Goal: Task Accomplishment & Management: Complete application form

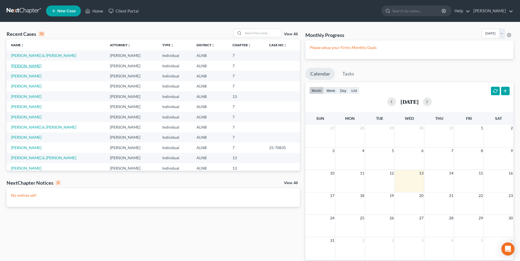
click at [21, 66] on link "[PERSON_NAME]" at bounding box center [26, 66] width 30 height 5
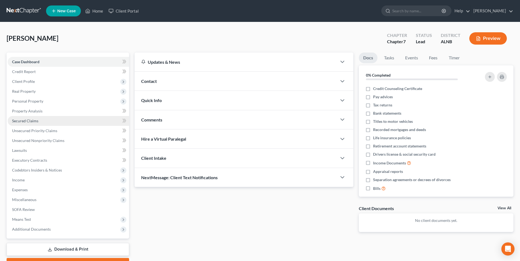
click at [32, 124] on link "Secured Claims" at bounding box center [68, 121] width 121 height 10
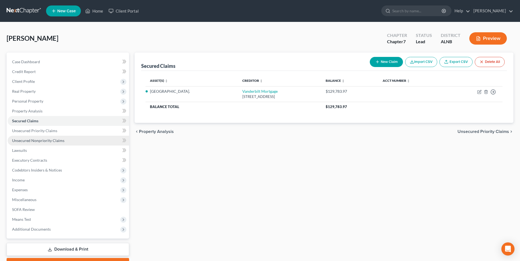
click at [40, 140] on span "Unsecured Nonpriority Claims" at bounding box center [38, 140] width 52 height 5
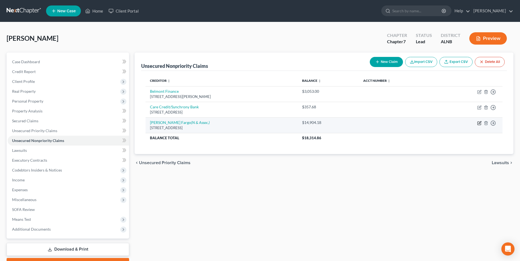
click at [479, 123] on icon "button" at bounding box center [479, 123] width 4 height 4
select select "24"
select select "2"
select select "0"
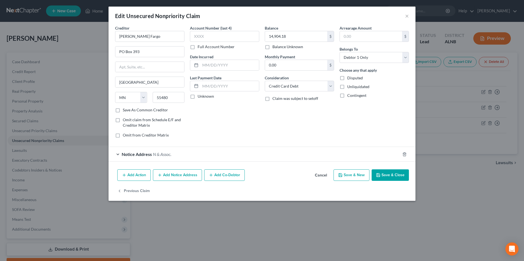
click at [167, 154] on span "N & Assoc." at bounding box center [162, 154] width 18 height 5
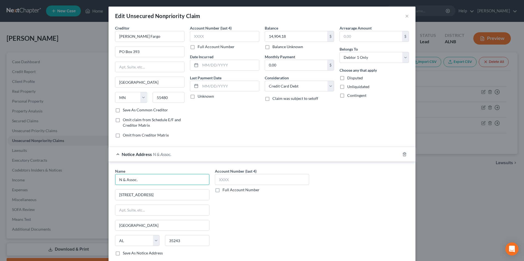
click at [120, 180] on input "N & Assoc." at bounding box center [162, 179] width 94 height 11
click at [405, 16] on button "×" at bounding box center [407, 16] width 4 height 7
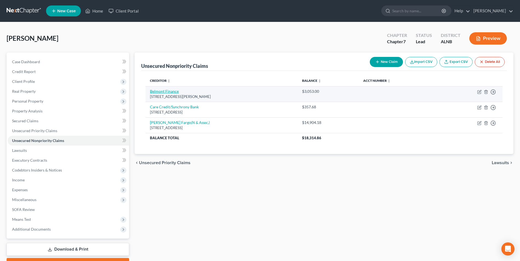
click at [164, 91] on link "Belmont Finance" at bounding box center [164, 91] width 29 height 5
select select "52"
select select "0"
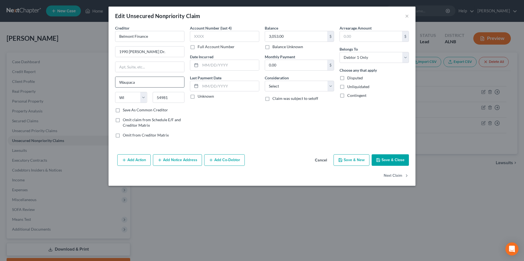
click at [140, 82] on input "Waupaca" at bounding box center [149, 82] width 69 height 10
type input "Waupacc"
click at [394, 158] on button "Save & Close" at bounding box center [390, 161] width 37 height 12
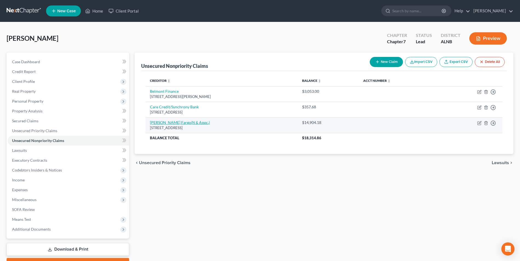
click at [191, 123] on icon "(N & Assoc.)" at bounding box center [200, 122] width 19 height 5
select select "24"
select select "2"
select select "0"
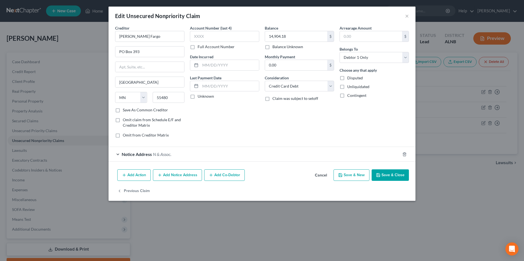
click at [161, 155] on span "N & Assoc." at bounding box center [162, 154] width 18 height 5
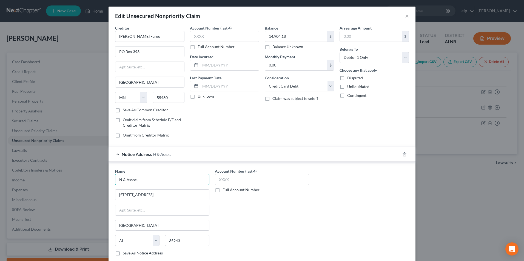
click at [143, 177] on input "N & Assoc." at bounding box center [162, 179] width 94 height 11
type input "N"
type input "[PERSON_NAME] Coffee, Esq."
click at [237, 204] on div "Account Number (last 4) Full Account Number" at bounding box center [262, 215] width 100 height 92
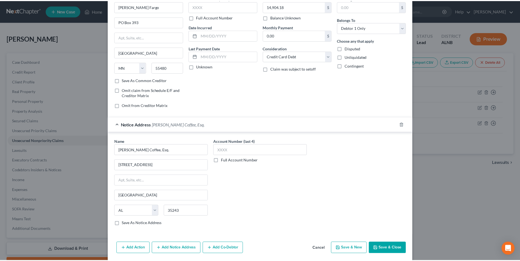
scroll to position [49, 0]
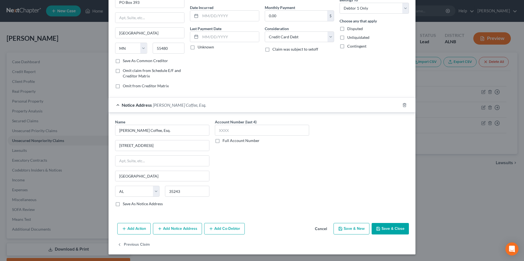
click at [123, 205] on label "Save As Notice Address" at bounding box center [143, 203] width 40 height 5
click at [125, 205] on input "Save As Notice Address" at bounding box center [127, 203] width 4 height 4
click at [389, 231] on button "Save & Close" at bounding box center [390, 229] width 37 height 12
checkbox input "false"
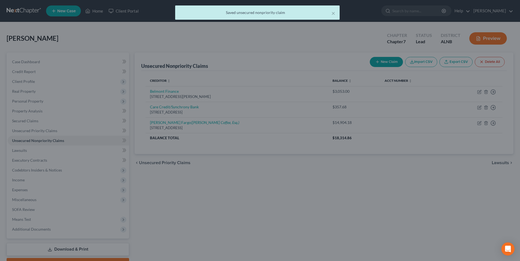
scroll to position [0, 0]
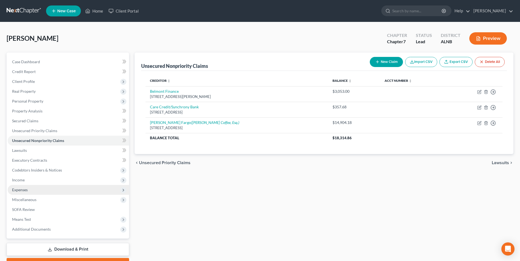
click at [28, 190] on span "Expenses" at bounding box center [68, 190] width 121 height 10
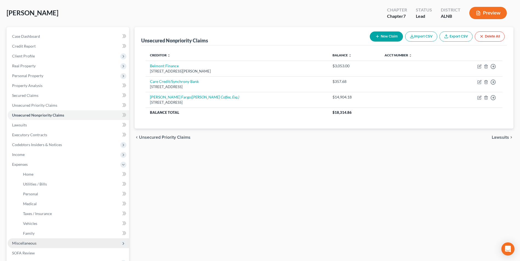
scroll to position [55, 0]
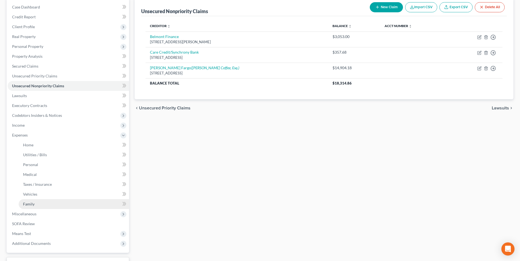
click at [41, 206] on link "Family" at bounding box center [74, 205] width 110 height 10
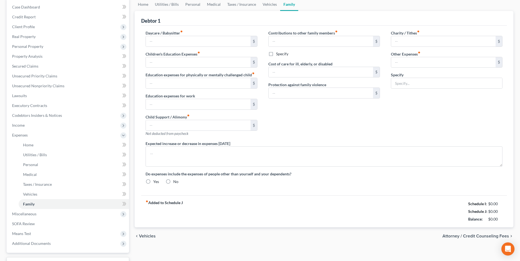
type input "0.00"
type input "100.00"
type input "0.00"
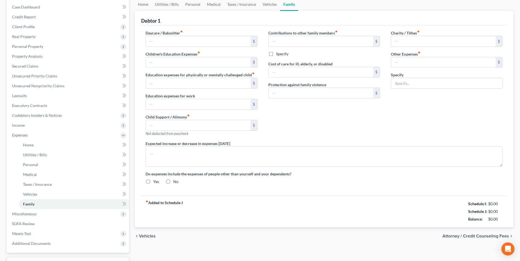
type input "0.00"
type input "25.00"
type input "0.00"
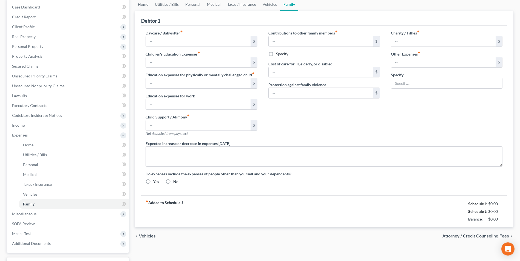
radio input "true"
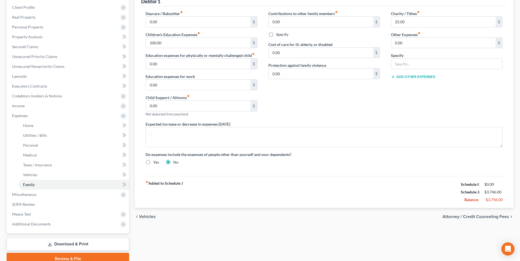
scroll to position [99, 0]
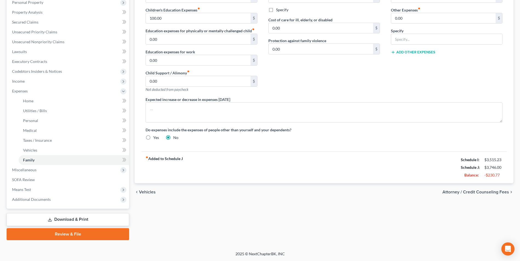
click at [69, 219] on link "Download & Print" at bounding box center [68, 220] width 123 height 13
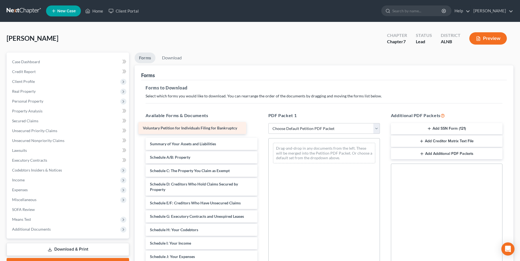
drag, startPoint x: 206, startPoint y: 131, endPoint x: 199, endPoint y: 128, distance: 7.5
click at [199, 128] on div "Voluntary Petition for Individuals Filing for Bankruptcy Voluntary Petition for…" at bounding box center [201, 259] width 120 height 268
drag, startPoint x: 378, startPoint y: 127, endPoint x: 371, endPoint y: 127, distance: 7.1
click at [378, 127] on select "Choose Default Petition PDF Packet Complete Bankruptcy Petition (all forms and …" at bounding box center [324, 128] width 112 height 11
select select "0"
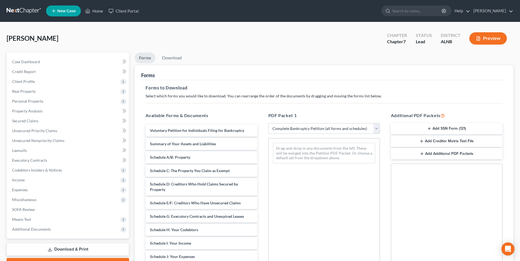
click at [268, 123] on select "Choose Default Petition PDF Packet Complete Bankruptcy Petition (all forms and …" at bounding box center [324, 128] width 112 height 11
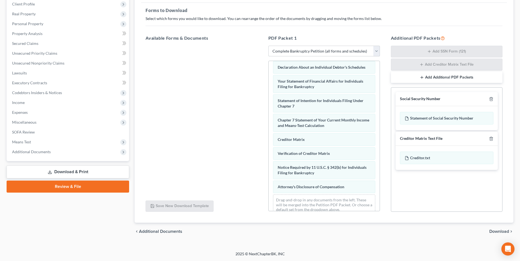
scroll to position [175, 0]
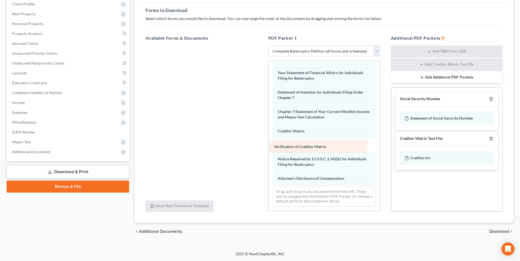
drag, startPoint x: 289, startPoint y: 144, endPoint x: 209, endPoint y: 145, distance: 79.8
click at [269, 145] on div "Verification of Creditor Matrix Voluntary Petition for Individuals Filing for B…" at bounding box center [324, 51] width 111 height 319
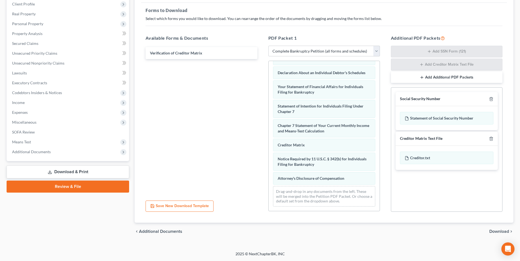
click at [499, 231] on span "Download" at bounding box center [499, 232] width 20 height 4
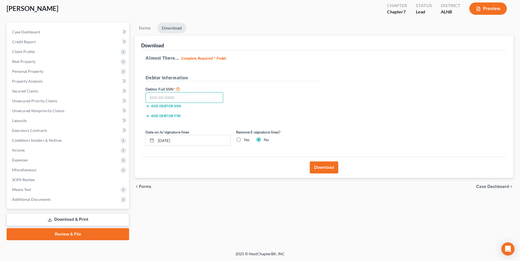
click at [183, 98] on input "text" at bounding box center [185, 97] width 78 height 11
type input "418-35-8917"
click at [325, 164] on button "Download" at bounding box center [324, 168] width 29 height 12
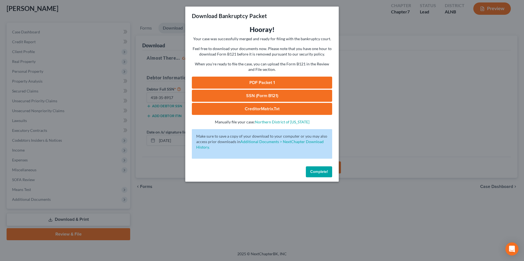
click at [262, 80] on link "PDF Packet 1" at bounding box center [262, 83] width 140 height 12
click at [252, 109] on link "CreditorMatrix.txt" at bounding box center [262, 109] width 140 height 12
drag, startPoint x: 326, startPoint y: 170, endPoint x: 398, endPoint y: 165, distance: 72.5
click at [326, 170] on span "Complete!" at bounding box center [319, 172] width 18 height 5
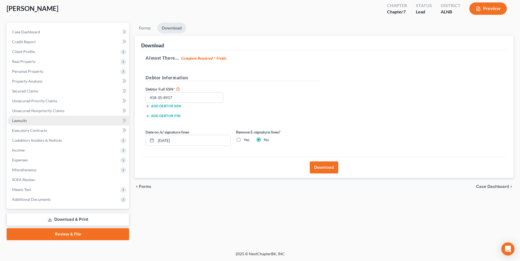
click at [20, 121] on span "Lawsuits" at bounding box center [19, 120] width 15 height 5
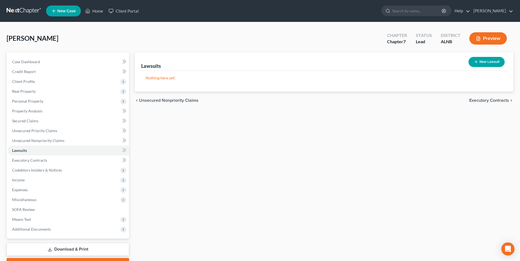
click at [490, 61] on button "New Lawsuit" at bounding box center [486, 62] width 36 height 10
select select "0"
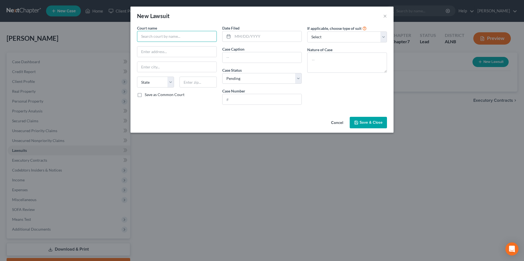
click at [190, 36] on input "text" at bounding box center [177, 36] width 80 height 11
type input "[PERSON_NAME] co. district ct."
type input "."
type input "jasepr"
select select "0"
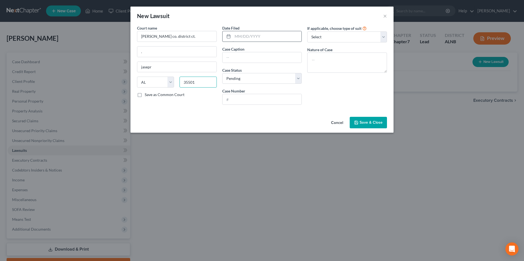
type input "35501"
click at [264, 37] on input "text" at bounding box center [267, 36] width 69 height 10
type input "Jasper"
click at [242, 59] on input "text" at bounding box center [262, 57] width 79 height 10
type input "[PERSON_NAME] fargo v. [PERSON_NAME]"
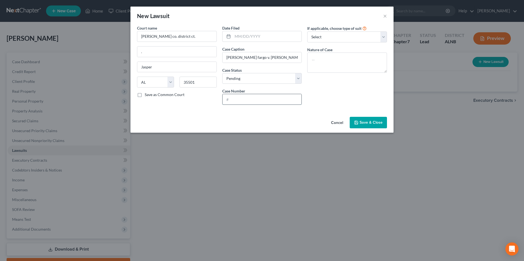
click at [233, 100] on input "text" at bounding box center [262, 99] width 79 height 10
type input "dv-25-900124"
click at [259, 35] on input "text" at bounding box center [267, 36] width 69 height 10
type input "[DATE]"
click at [334, 36] on select "Select Repossession Garnishment Foreclosure Attached, Seized, Or Levied Other" at bounding box center [347, 37] width 80 height 11
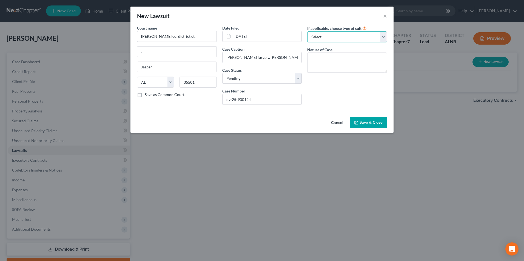
click at [334, 36] on select "Select Repossession Garnishment Foreclosure Attached, Seized, Or Levied Other" at bounding box center [347, 37] width 80 height 11
click at [320, 62] on textarea at bounding box center [347, 63] width 80 height 20
type textarea "collection"
click at [368, 121] on span "Save & Close" at bounding box center [371, 122] width 23 height 5
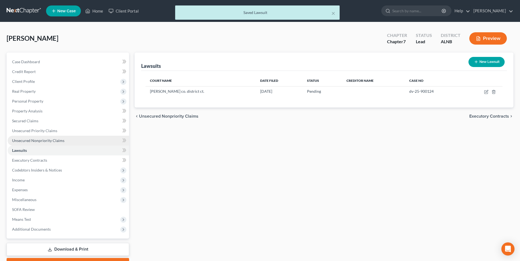
click at [45, 140] on span "Unsecured Nonpriority Claims" at bounding box center [38, 140] width 52 height 5
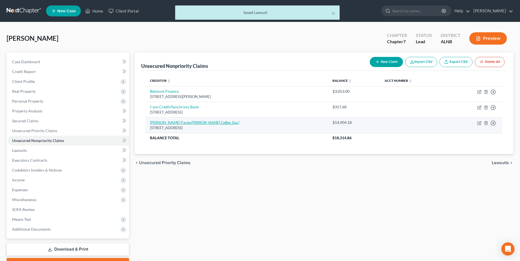
click at [191, 123] on icon "([PERSON_NAME] Coffee, Esq.)" at bounding box center [215, 122] width 48 height 5
select select "24"
select select "2"
select select "0"
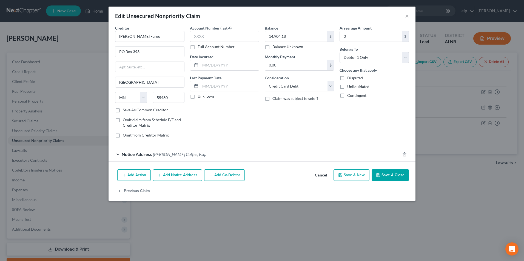
click at [165, 156] on span "[PERSON_NAME] Coffee, Esq." at bounding box center [179, 154] width 53 height 5
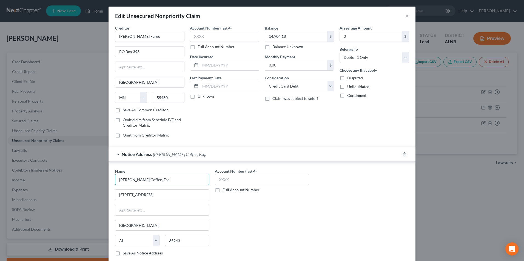
click at [127, 181] on input "[PERSON_NAME] Coffee, Esq." at bounding box center [162, 179] width 94 height 11
type input "[PERSON_NAME], Esq."
click at [256, 220] on div "Account Number (last 4) Full Account Number" at bounding box center [262, 215] width 100 height 92
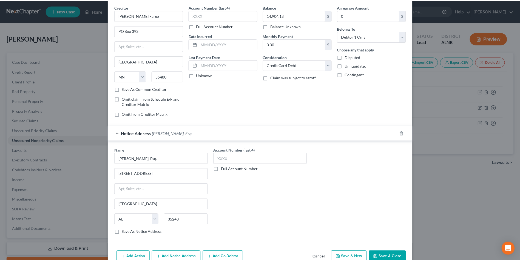
scroll to position [49, 0]
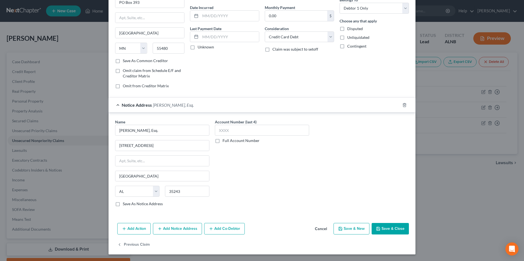
drag, startPoint x: 395, startPoint y: 227, endPoint x: 111, endPoint y: 210, distance: 284.2
click at [109, 213] on div "Edit Unsecured Nonpriority Claim × Creditor * [PERSON_NAME] Fargo [GEOGRAPHIC_D…" at bounding box center [262, 106] width 307 height 298
click at [123, 205] on label "Save As Notice Address" at bounding box center [143, 203] width 40 height 5
click at [125, 205] on input "Save As Notice Address" at bounding box center [127, 203] width 4 height 4
click at [394, 228] on button "Save & Close" at bounding box center [390, 229] width 37 height 12
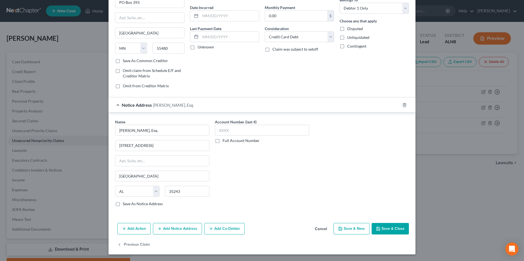
checkbox input "false"
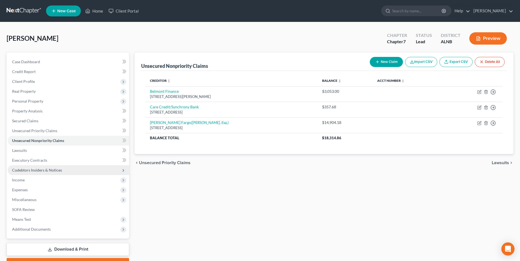
click at [54, 169] on span "Codebtors Insiders & Notices" at bounding box center [37, 170] width 50 height 5
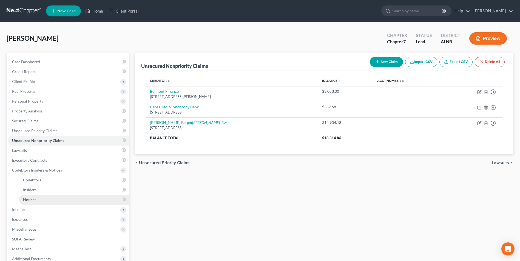
click at [36, 200] on span "Notices" at bounding box center [29, 200] width 13 height 5
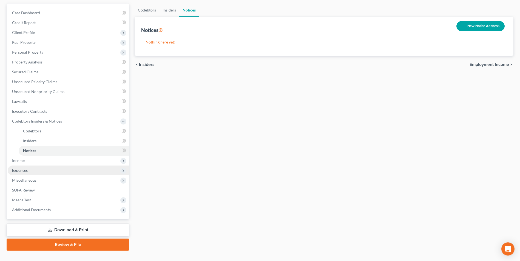
scroll to position [55, 0]
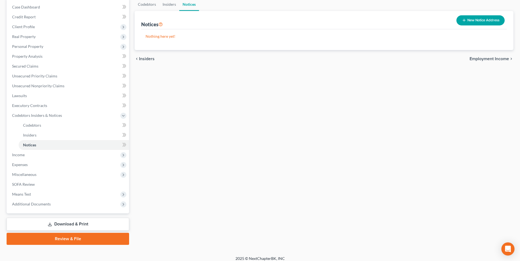
click at [74, 223] on link "Download & Print" at bounding box center [68, 224] width 123 height 13
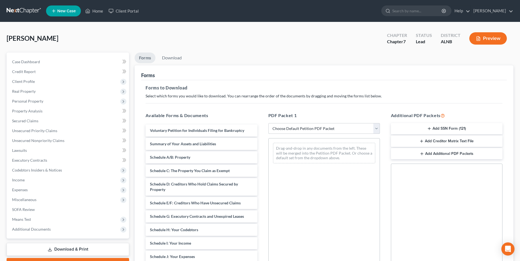
click at [378, 128] on select "Choose Default Petition PDF Packet Complete Bankruptcy Petition (all forms and …" at bounding box center [324, 128] width 112 height 11
select select "0"
click at [268, 123] on select "Choose Default Petition PDF Packet Complete Bankruptcy Petition (all forms and …" at bounding box center [324, 128] width 112 height 11
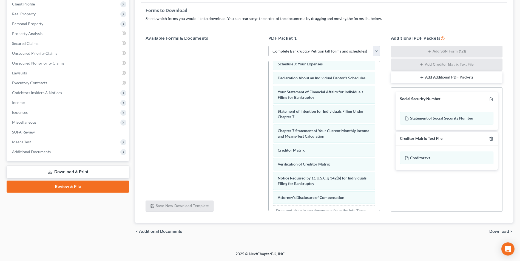
scroll to position [175, 0]
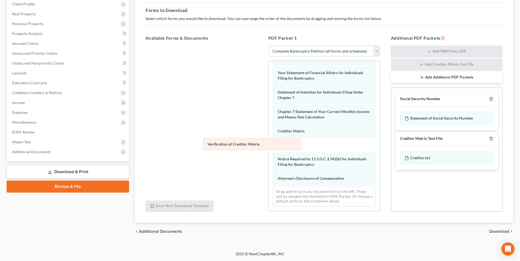
drag, startPoint x: 299, startPoint y: 144, endPoint x: 206, endPoint y: 134, distance: 94.1
click at [269, 134] on div "Verification of Creditor Matrix Voluntary Petition for Individuals Filing for B…" at bounding box center [324, 51] width 111 height 319
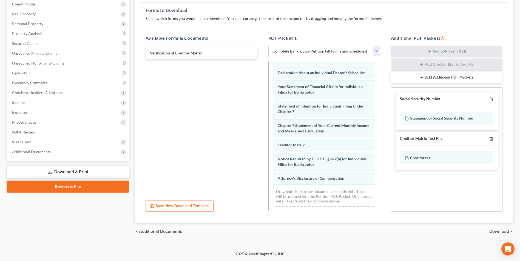
click at [501, 231] on span "Download" at bounding box center [499, 232] width 20 height 4
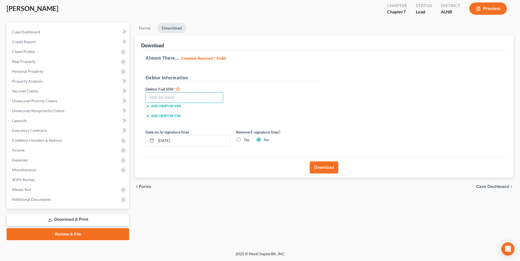
click at [185, 96] on input "text" at bounding box center [185, 97] width 78 height 11
type input "418-35-8917"
click at [324, 168] on button "Download" at bounding box center [324, 168] width 29 height 12
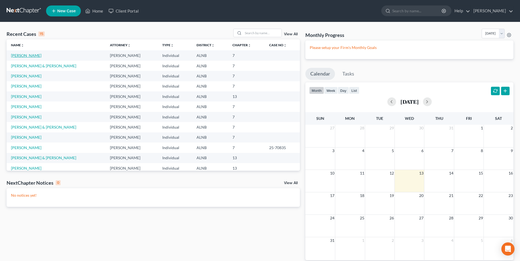
click at [16, 56] on link "[PERSON_NAME]" at bounding box center [26, 55] width 30 height 5
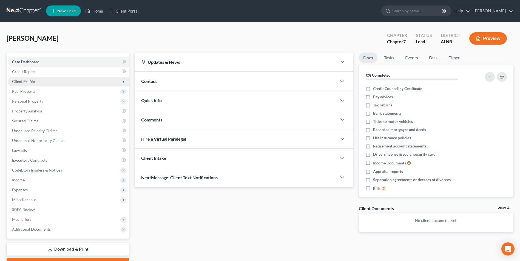
click at [29, 81] on span "Client Profile" at bounding box center [23, 81] width 23 height 5
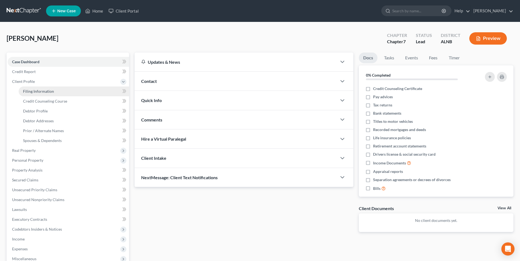
click at [41, 93] on span "Filing Information" at bounding box center [38, 91] width 31 height 5
select select "1"
select select "0"
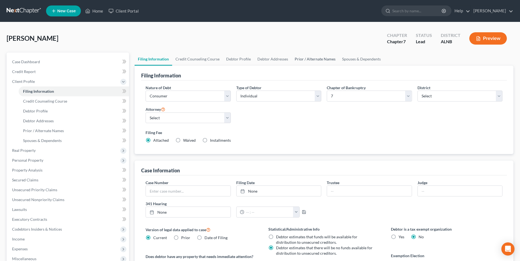
click at [316, 59] on link "Prior / Alternate Names" at bounding box center [314, 59] width 47 height 13
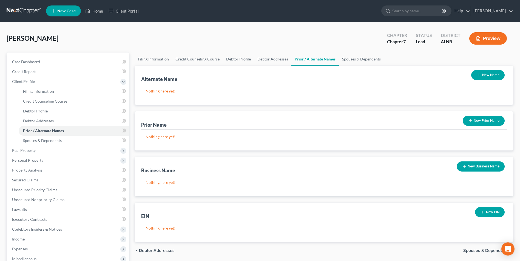
click at [489, 121] on button "New Prior Name" at bounding box center [484, 121] width 42 height 10
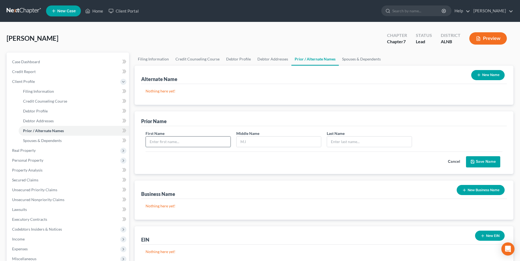
click at [193, 138] on input "text" at bounding box center [188, 142] width 84 height 10
type input "Lydia"
type input "Harris"
click at [486, 161] on button "Save Name" at bounding box center [483, 162] width 34 height 12
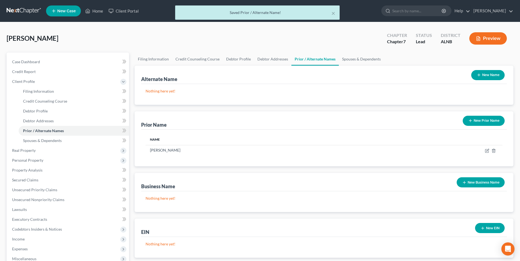
click at [295, 107] on div "Alternate Name New Name Nothing here yet! Prior Name New Prior Name Name Lydia …" at bounding box center [324, 162] width 379 height 192
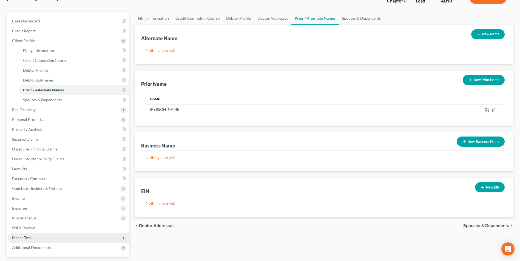
scroll to position [89, 0]
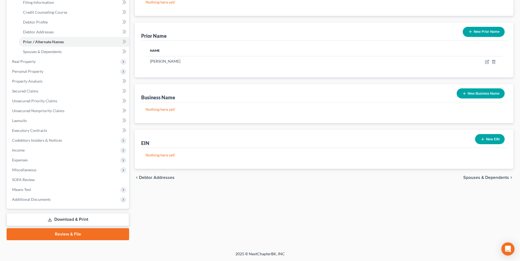
click at [75, 218] on link "Download & Print" at bounding box center [68, 220] width 123 height 13
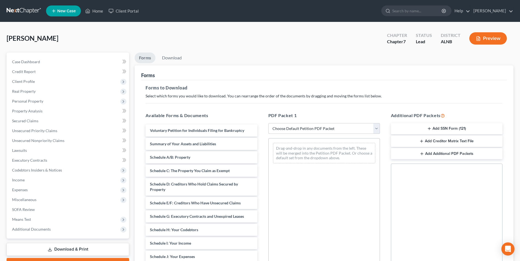
drag, startPoint x: 378, startPoint y: 129, endPoint x: 375, endPoint y: 130, distance: 3.1
click at [378, 129] on select "Choose Default Petition PDF Packet Complete Bankruptcy Petition (all forms and …" at bounding box center [324, 128] width 112 height 11
select select "0"
click at [268, 123] on select "Choose Default Petition PDF Packet Complete Bankruptcy Petition (all forms and …" at bounding box center [324, 128] width 112 height 11
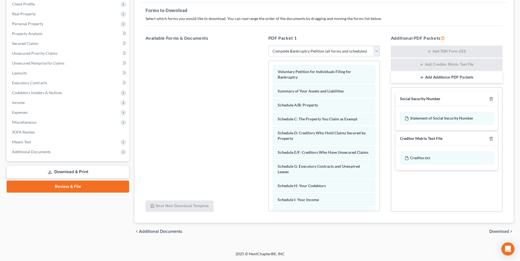
scroll to position [175, 0]
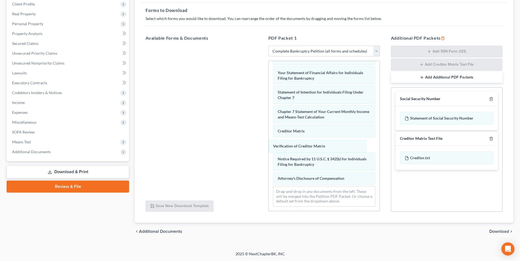
drag, startPoint x: 300, startPoint y: 144, endPoint x: 135, endPoint y: 141, distance: 164.5
click at [269, 143] on div "Verification of Creditor Matrix Voluntary Petition for Individuals Filing for B…" at bounding box center [324, 51] width 111 height 319
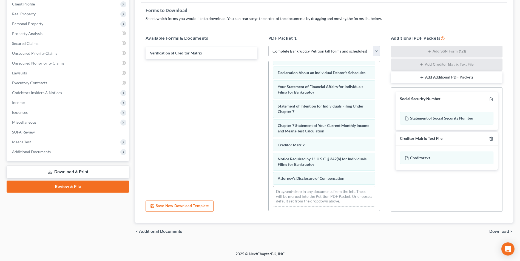
drag, startPoint x: 499, startPoint y: 231, endPoint x: 391, endPoint y: 198, distance: 113.7
click at [499, 231] on span "Download" at bounding box center [499, 232] width 20 height 4
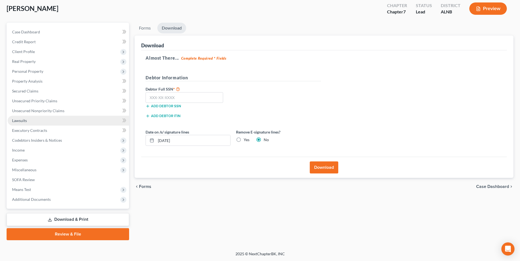
scroll to position [30, 0]
click at [175, 97] on input "text" at bounding box center [185, 97] width 78 height 11
type input "418-35-8917"
click at [327, 166] on button "Download" at bounding box center [324, 168] width 29 height 12
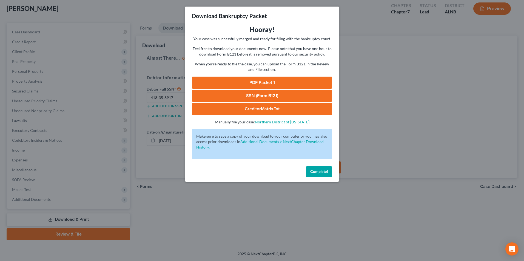
click at [266, 80] on link "PDF Packet 1" at bounding box center [262, 83] width 140 height 12
drag, startPoint x: 322, startPoint y: 175, endPoint x: 336, endPoint y: 157, distance: 22.4
click at [322, 175] on button "Complete!" at bounding box center [319, 172] width 26 height 11
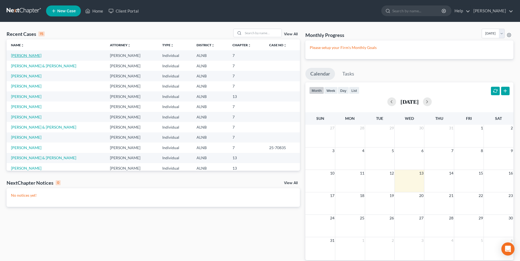
click at [20, 56] on link "[PERSON_NAME]" at bounding box center [26, 55] width 30 height 5
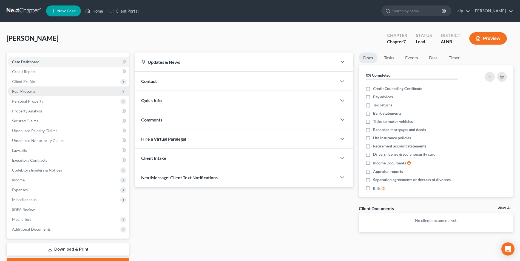
click at [28, 92] on span "Real Property" at bounding box center [24, 91] width 24 height 5
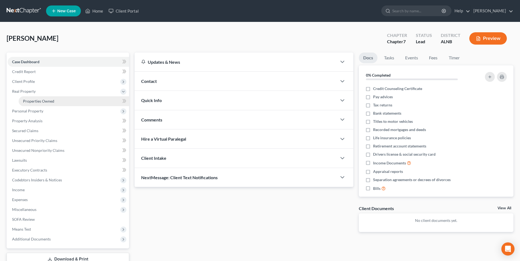
click at [39, 102] on span "Properties Owned" at bounding box center [38, 101] width 31 height 5
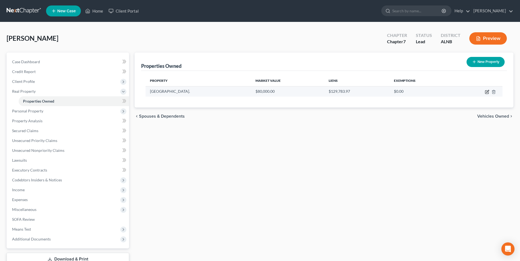
click at [486, 91] on icon "button" at bounding box center [487, 92] width 4 height 4
select select "0"
select select "3"
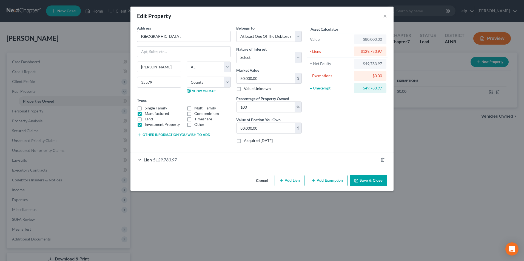
click at [145, 126] on label "Investment Property" at bounding box center [162, 124] width 35 height 5
click at [147, 126] on input "Investment Property" at bounding box center [149, 124] width 4 height 4
click at [145, 122] on label "Investment Property" at bounding box center [162, 124] width 35 height 5
click at [147, 122] on input "Investment Property" at bounding box center [149, 124] width 4 height 4
checkbox input "true"
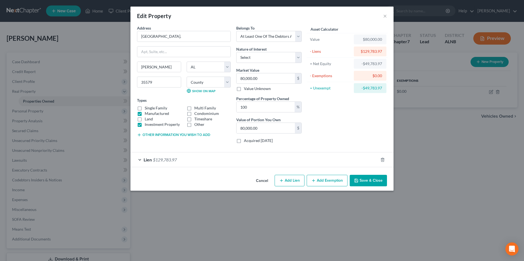
click at [371, 182] on button "Save & Close" at bounding box center [368, 181] width 37 height 12
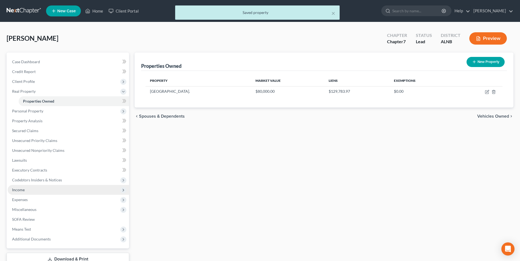
drag, startPoint x: 22, startPoint y: 192, endPoint x: 26, endPoint y: 189, distance: 4.5
click at [22, 192] on span "Income" at bounding box center [18, 190] width 13 height 5
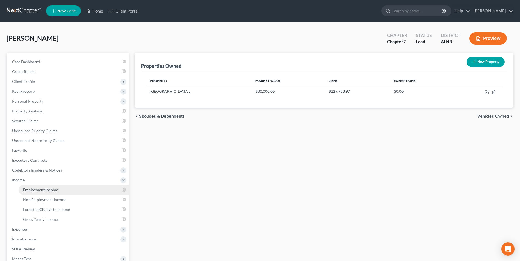
click at [45, 191] on span "Employment Income" at bounding box center [40, 190] width 35 height 5
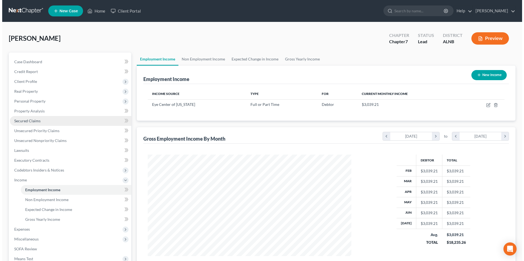
scroll to position [102, 214]
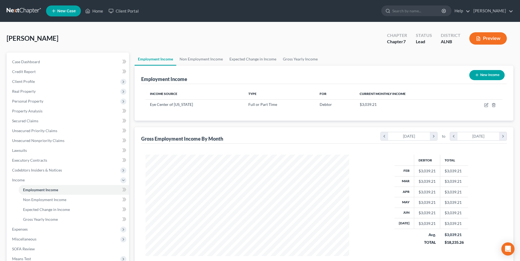
click at [486, 74] on button "New Income" at bounding box center [486, 75] width 35 height 10
select select "0"
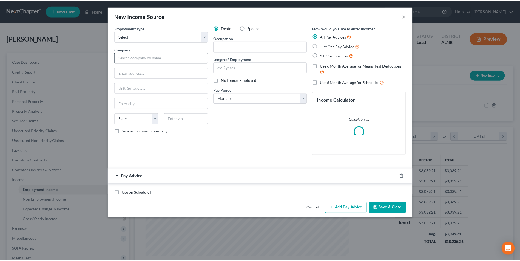
scroll to position [103, 217]
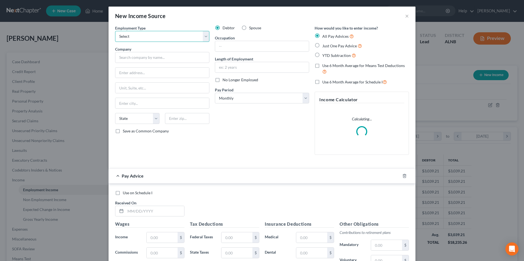
click at [133, 39] on select "Select Full or Part Time Employment Self Employment" at bounding box center [162, 36] width 94 height 11
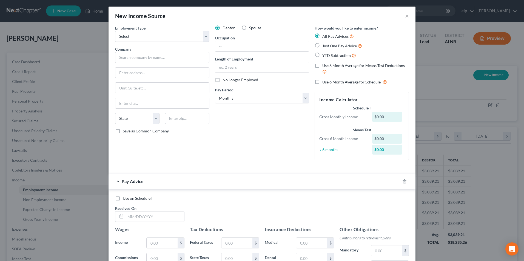
click at [202, 16] on div "New Income Source ×" at bounding box center [262, 16] width 307 height 19
click at [405, 16] on button "×" at bounding box center [407, 16] width 4 height 7
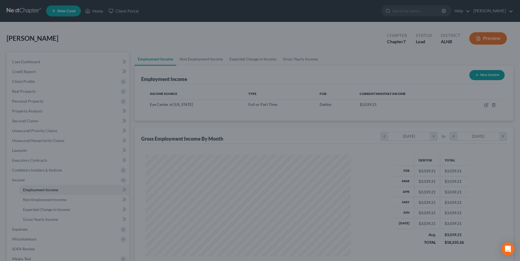
scroll to position [273969, 273856]
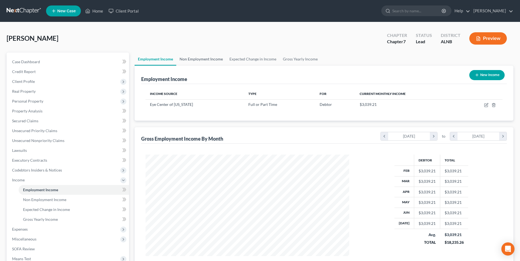
click at [207, 59] on link "Non Employment Income" at bounding box center [201, 59] width 50 height 13
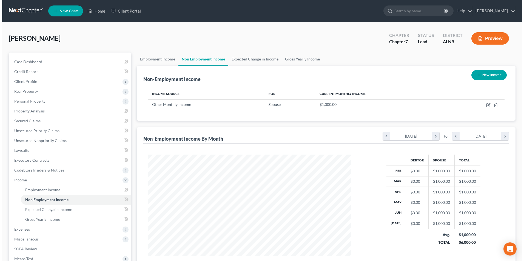
scroll to position [102, 214]
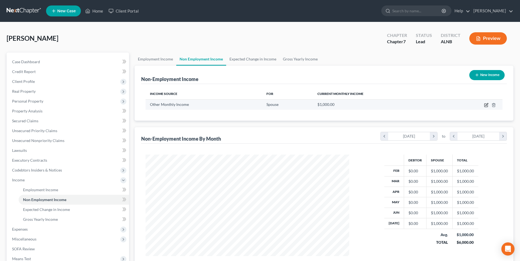
click at [485, 106] on icon "button" at bounding box center [486, 105] width 4 height 4
select select "13"
select select "0"
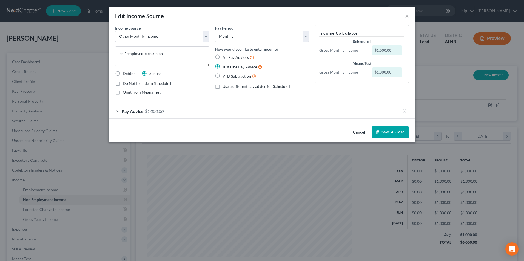
click at [362, 132] on button "Cancel" at bounding box center [359, 132] width 21 height 11
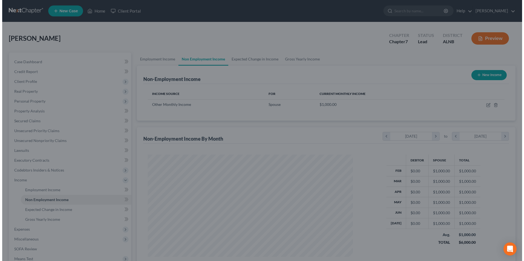
scroll to position [273969, 273856]
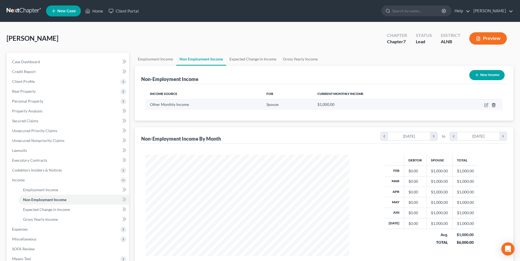
click at [493, 105] on icon "button" at bounding box center [493, 105] width 4 height 4
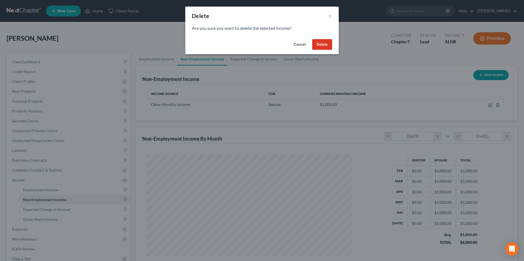
click at [326, 44] on button "Delete" at bounding box center [322, 44] width 20 height 11
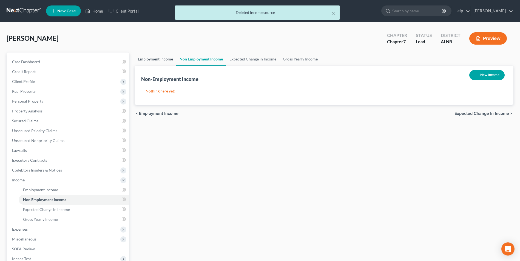
click at [155, 58] on link "Employment Income" at bounding box center [156, 59] width 42 height 13
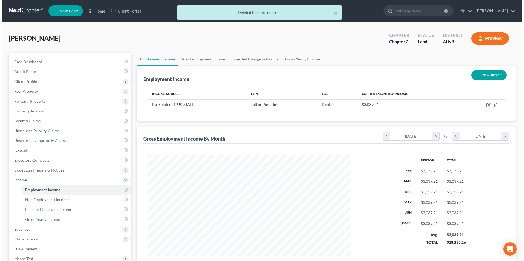
scroll to position [102, 214]
click at [489, 75] on button "New Income" at bounding box center [486, 75] width 35 height 10
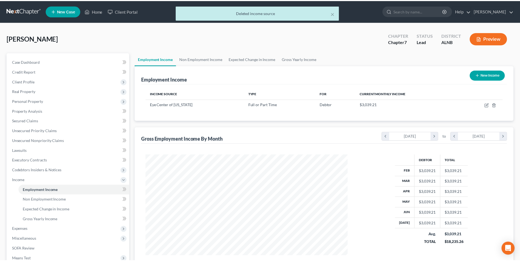
scroll to position [103, 217]
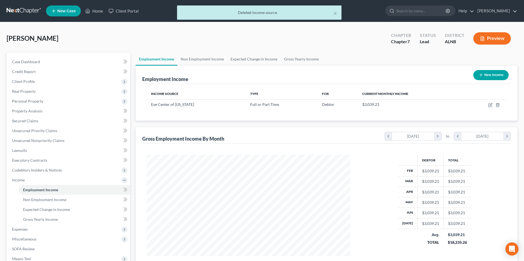
select select "0"
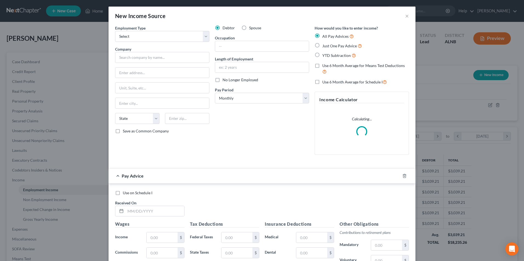
click at [249, 28] on label "Spouse" at bounding box center [255, 27] width 12 height 5
click at [251, 28] on input "Spouse" at bounding box center [253, 27] width 4 height 4
radio input "true"
click at [135, 38] on select "Select Full or Part Time Employment Self Employment" at bounding box center [162, 36] width 94 height 11
select select "1"
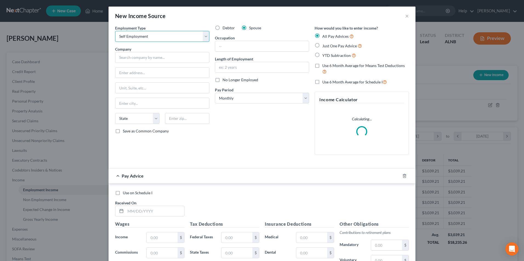
click at [115, 31] on select "Select Full or Part Time Employment Self Employment" at bounding box center [162, 36] width 94 height 11
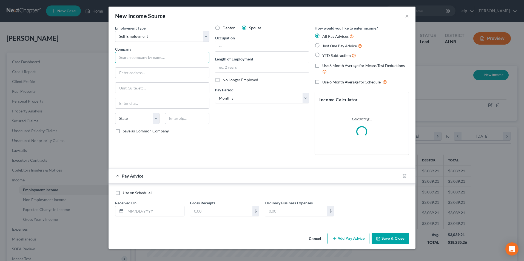
click at [137, 58] on input "text" at bounding box center [162, 57] width 94 height 11
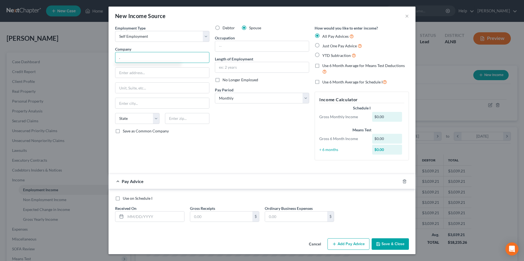
type input "."
click at [239, 146] on div "Debtor Spouse Occupation Length of Employment No Longer Employed Pay Period * S…" at bounding box center [262, 95] width 100 height 140
click at [220, 46] on input "text" at bounding box center [262, 46] width 94 height 10
type input "self-employed electrician"
click at [244, 69] on input "text" at bounding box center [262, 67] width 94 height 10
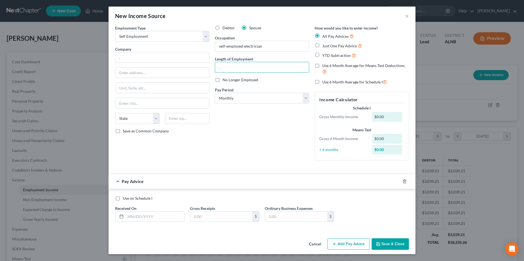
type input "."
click at [322, 45] on label "Just One Pay Advice" at bounding box center [342, 46] width 40 height 6
click at [324, 45] on input "Just One Pay Advice" at bounding box center [326, 45] width 4 height 4
radio input "true"
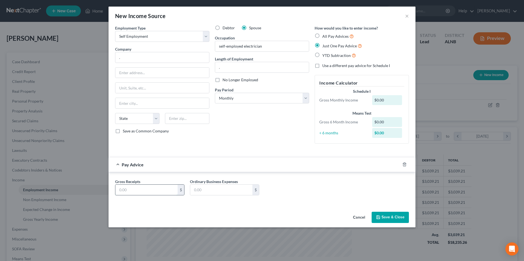
click at [149, 194] on input "text" at bounding box center [146, 190] width 62 height 10
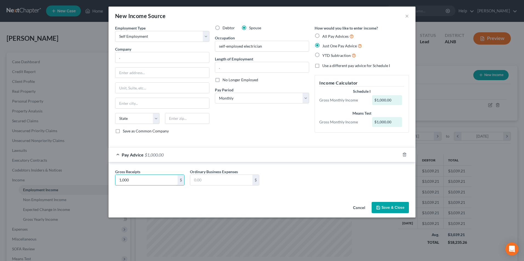
type input "1,000"
click at [400, 206] on button "Save & Close" at bounding box center [390, 208] width 37 height 12
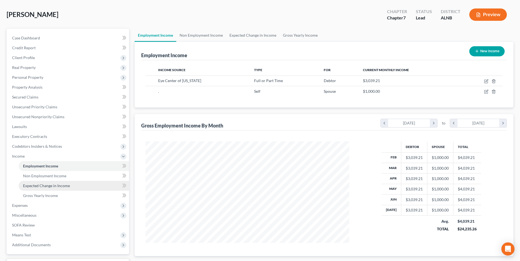
scroll to position [69, 0]
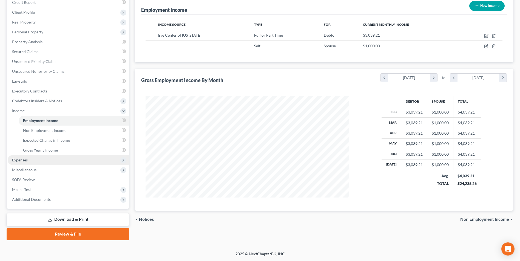
click at [29, 158] on span "Expenses" at bounding box center [68, 160] width 121 height 10
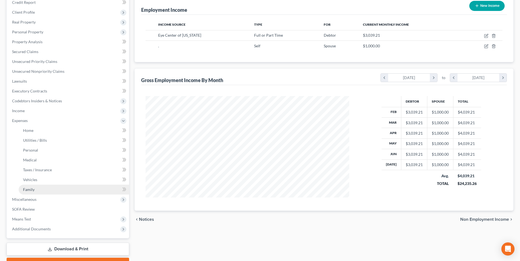
drag, startPoint x: 33, startPoint y: 218, endPoint x: 43, endPoint y: 189, distance: 30.4
click at [33, 218] on span "Means Test" at bounding box center [68, 220] width 121 height 10
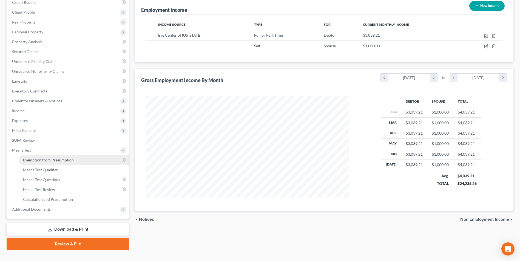
click at [59, 158] on span "Exemption from Presumption" at bounding box center [48, 160] width 51 height 5
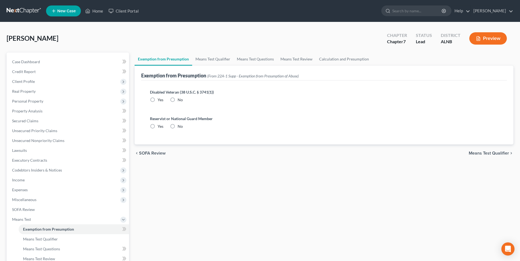
click at [178, 99] on label "No" at bounding box center [180, 99] width 5 height 5
click at [180, 99] on input "No" at bounding box center [182, 99] width 4 height 4
radio input "true"
drag, startPoint x: 172, startPoint y: 126, endPoint x: 180, endPoint y: 108, distance: 19.0
click at [178, 124] on label "No" at bounding box center [180, 126] width 5 height 5
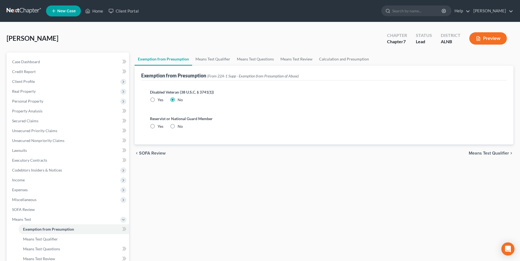
click at [180, 124] on input "No" at bounding box center [182, 126] width 4 height 4
radio input "true"
click at [219, 59] on link "Means Test Qualifier" at bounding box center [212, 59] width 41 height 13
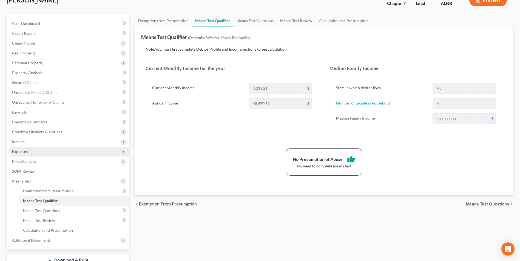
scroll to position [79, 0]
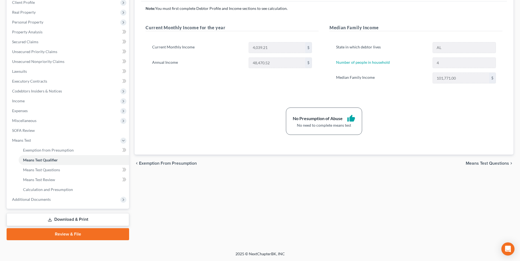
click at [75, 219] on link "Download & Print" at bounding box center [68, 220] width 123 height 13
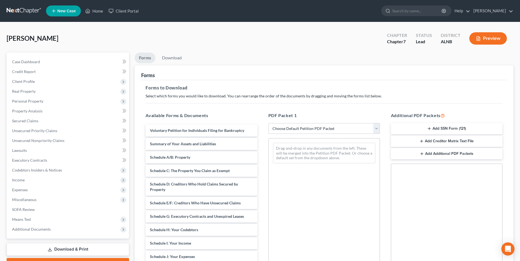
drag, startPoint x: 377, startPoint y: 131, endPoint x: 367, endPoint y: 127, distance: 11.2
click at [377, 131] on select "Choose Default Petition PDF Packet Complete Bankruptcy Petition (all forms and …" at bounding box center [324, 128] width 112 height 11
select select "0"
click at [268, 123] on select "Choose Default Petition PDF Packet Complete Bankruptcy Petition (all forms and …" at bounding box center [324, 128] width 112 height 11
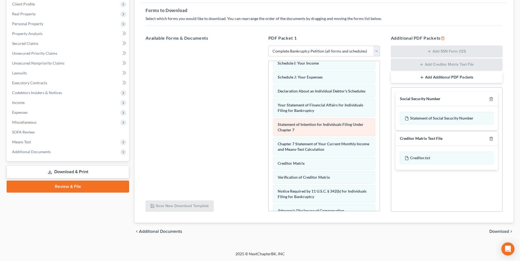
scroll to position [137, 0]
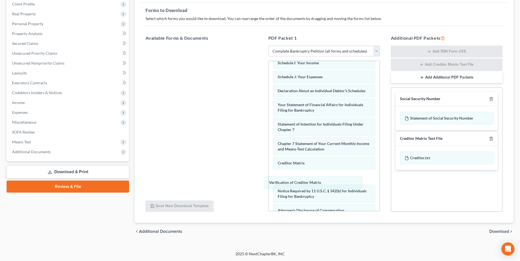
drag, startPoint x: 291, startPoint y: 182, endPoint x: 181, endPoint y: 141, distance: 117.2
click at [269, 142] on div "Verification of Creditor Matrix Voluntary Petition for Individuals Filing for B…" at bounding box center [324, 83] width 111 height 319
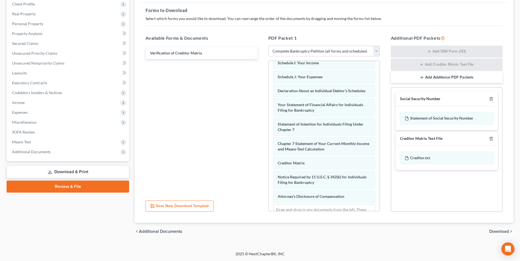
click at [497, 232] on span "Download" at bounding box center [499, 232] width 20 height 4
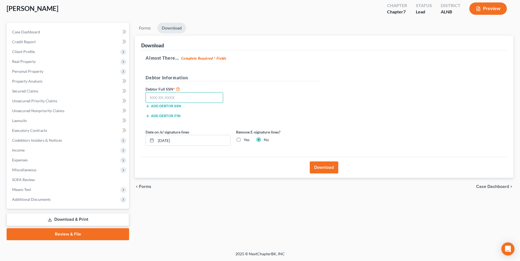
click at [190, 98] on input "text" at bounding box center [185, 97] width 78 height 11
type input "418-35-8917"
click at [327, 167] on button "Download" at bounding box center [324, 168] width 29 height 12
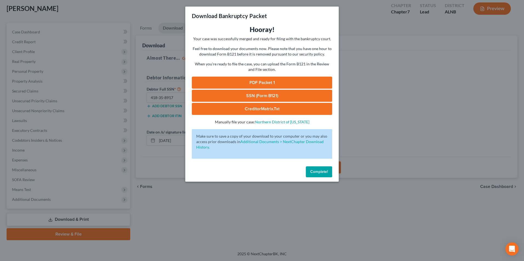
click at [254, 82] on link "PDF Packet 1" at bounding box center [262, 83] width 140 height 12
click at [385, 95] on div "Download Bankruptcy Packet Hooray! Your case was successfully merged and ready …" at bounding box center [262, 130] width 524 height 261
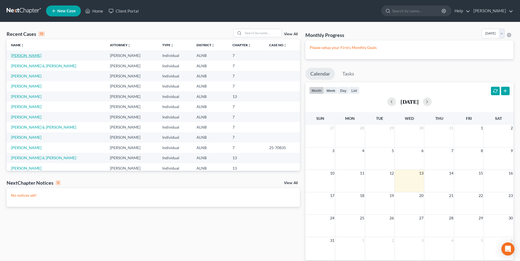
drag, startPoint x: 22, startPoint y: 56, endPoint x: 27, endPoint y: 55, distance: 5.0
click at [22, 56] on link "[PERSON_NAME]" at bounding box center [26, 55] width 30 height 5
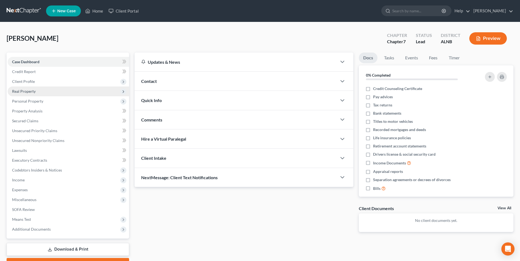
click at [32, 92] on span "Real Property" at bounding box center [24, 91] width 24 height 5
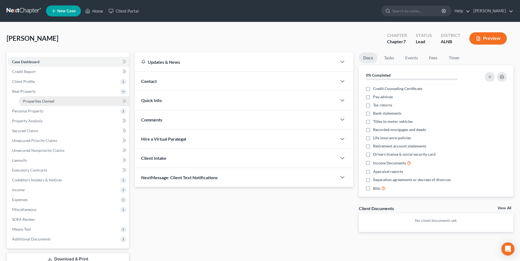
click at [55, 100] on link "Properties Owned" at bounding box center [74, 101] width 110 height 10
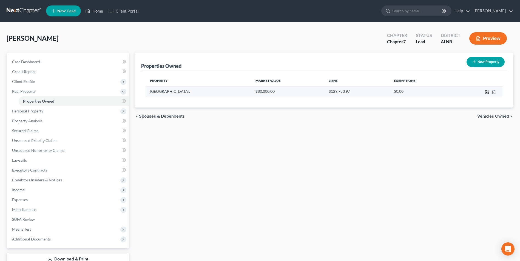
click at [486, 92] on icon "button" at bounding box center [487, 92] width 4 height 4
select select "0"
select select "3"
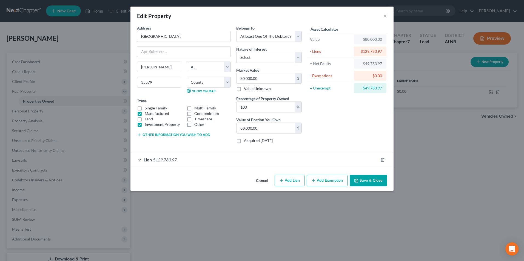
click at [145, 125] on label "Investment Property" at bounding box center [162, 124] width 35 height 5
click at [147, 125] on input "Investment Property" at bounding box center [149, 124] width 4 height 4
checkbox input "false"
click at [145, 118] on label "Land" at bounding box center [149, 118] width 8 height 5
click at [147, 118] on input "Land" at bounding box center [149, 118] width 4 height 4
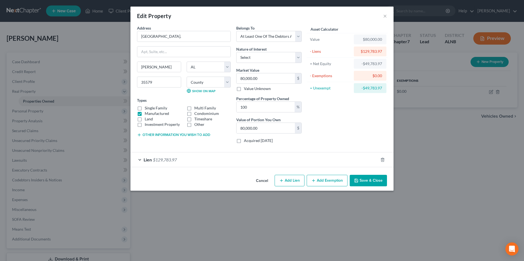
checkbox input "true"
click at [298, 36] on select "Select Debtor 1 Only Debtor 2 Only Debtor 1 And Debtor 2 Only At Least One Of T…" at bounding box center [269, 36] width 66 height 11
select select "0"
click at [236, 31] on select "Select Debtor 1 Only Debtor 2 Only Debtor 1 And Debtor 2 Only At Least One Of T…" at bounding box center [269, 36] width 66 height 11
click at [371, 181] on button "Save & Close" at bounding box center [368, 181] width 37 height 12
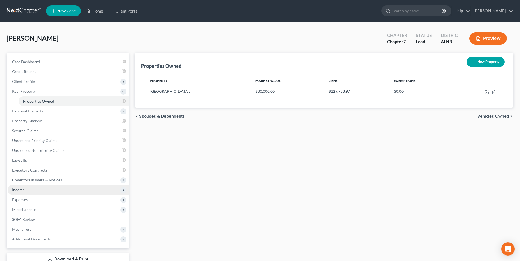
click at [31, 190] on span "Income" at bounding box center [68, 190] width 121 height 10
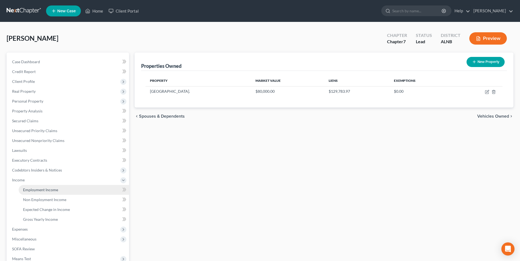
click at [54, 189] on span "Employment Income" at bounding box center [40, 190] width 35 height 5
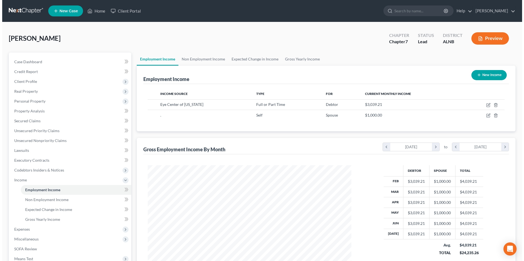
scroll to position [102, 214]
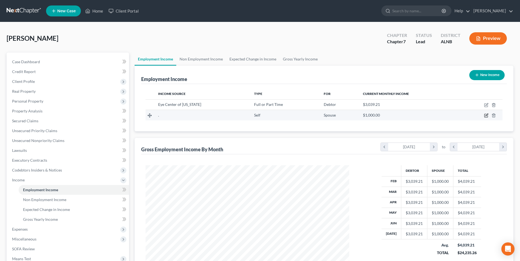
click at [485, 116] on icon "button" at bounding box center [485, 115] width 3 height 3
select select "1"
select select "0"
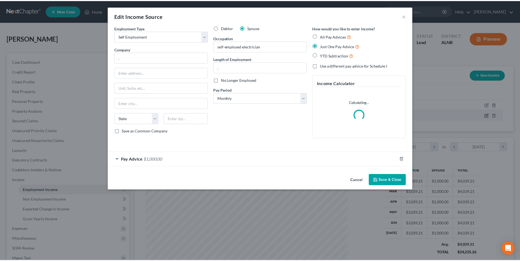
scroll to position [103, 217]
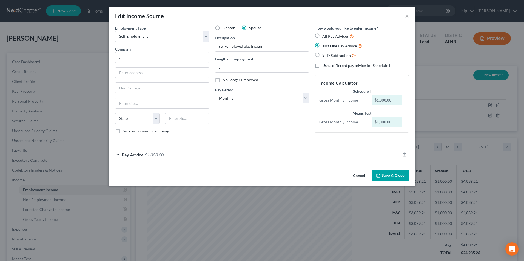
click at [393, 176] on button "Save & Close" at bounding box center [390, 176] width 37 height 12
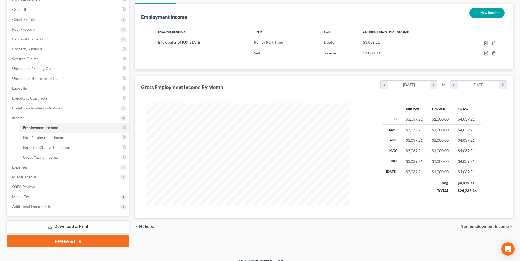
scroll to position [69, 0]
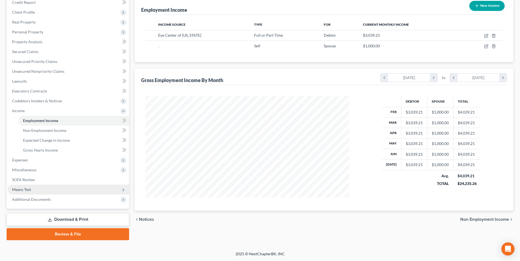
click at [24, 186] on span "Means Test" at bounding box center [68, 190] width 121 height 10
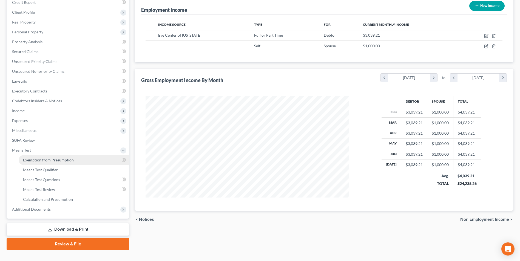
click at [69, 163] on link "Exemption from Presumption" at bounding box center [74, 160] width 110 height 10
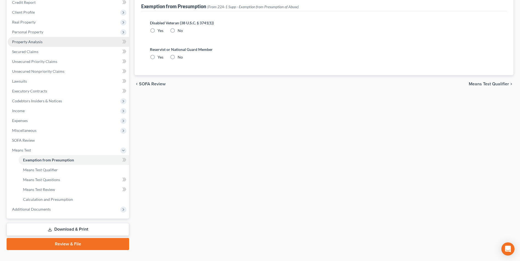
radio input "true"
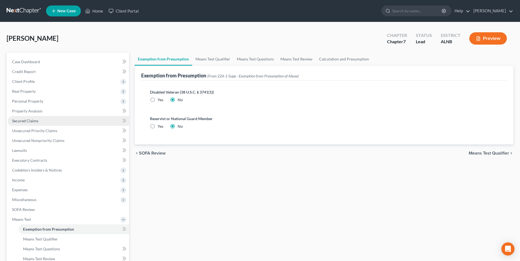
click at [24, 125] on link "Secured Claims" at bounding box center [68, 121] width 121 height 10
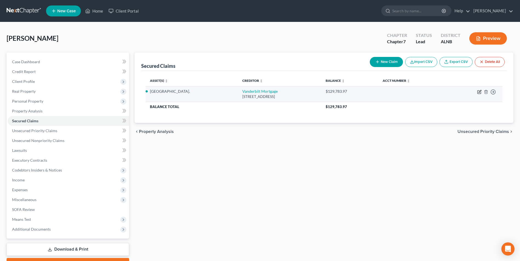
click at [479, 93] on icon "button" at bounding box center [480, 91] width 2 height 2
select select "45"
select select "3"
select select "2"
select select "3"
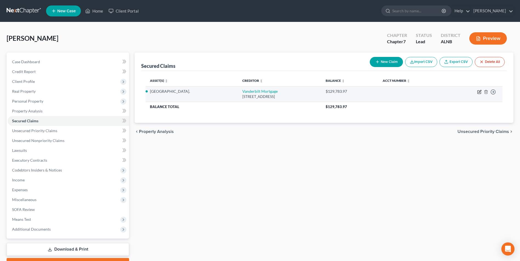
select select "0"
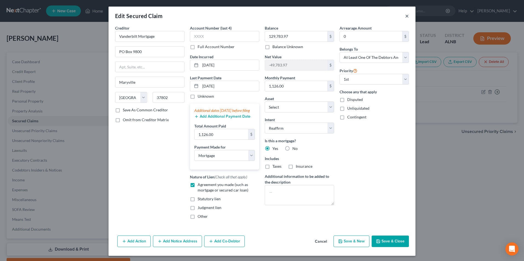
click at [406, 16] on button "×" at bounding box center [407, 16] width 4 height 7
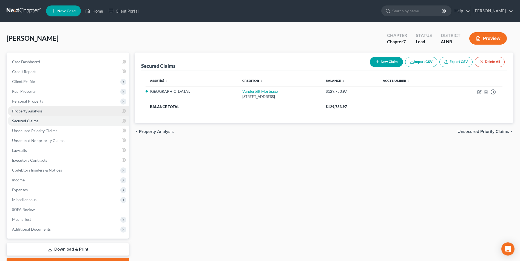
click at [29, 110] on span "Property Analysis" at bounding box center [27, 111] width 30 height 5
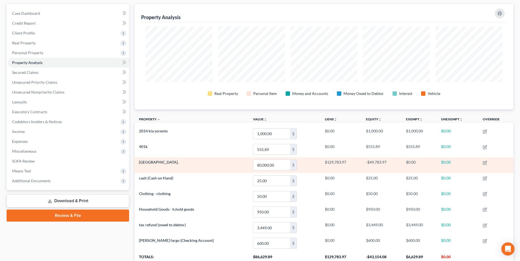
scroll to position [82, 0]
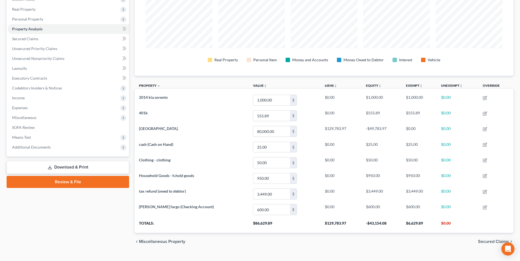
click at [76, 166] on link "Download & Print" at bounding box center [68, 167] width 123 height 13
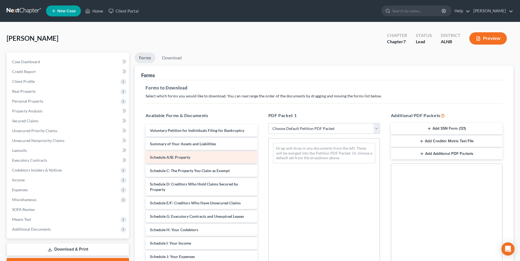
click at [261, 147] on div "Voluntary Petition for Individuals Filing for Bankruptcy Summary of Your Assets…" at bounding box center [201, 259] width 120 height 268
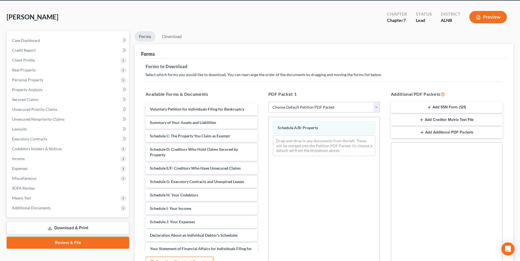
scroll to position [77, 0]
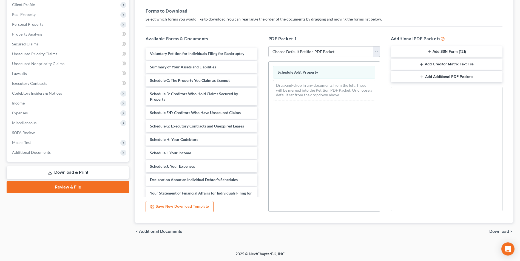
click at [497, 231] on span "Download" at bounding box center [499, 232] width 20 height 4
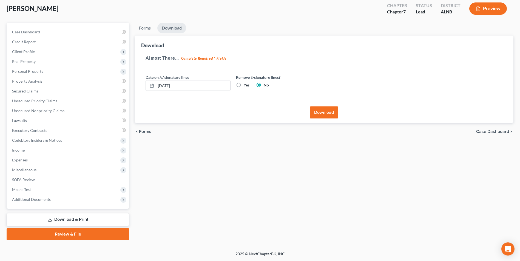
scroll to position [30, 0]
click at [325, 108] on button "Download" at bounding box center [324, 113] width 29 height 12
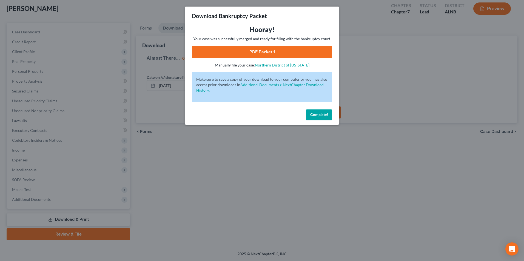
click at [269, 48] on link "PDF Packet 1" at bounding box center [262, 52] width 140 height 12
click at [418, 79] on div "Download Bankruptcy Packet Hooray! Your case was successfully merged and ready …" at bounding box center [262, 130] width 524 height 261
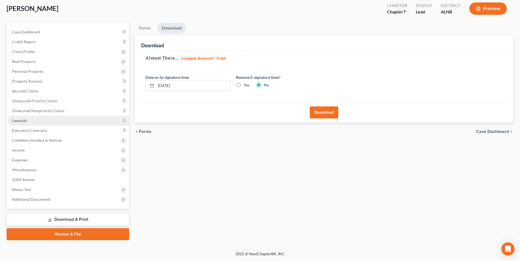
click at [23, 117] on link "Lawsuits" at bounding box center [68, 121] width 121 height 10
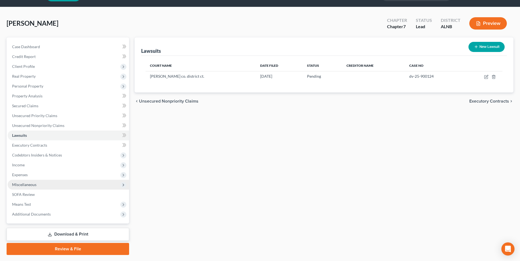
scroll to position [30, 0]
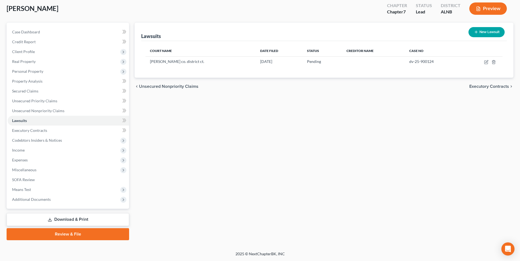
click at [71, 219] on link "Download & Print" at bounding box center [68, 220] width 123 height 13
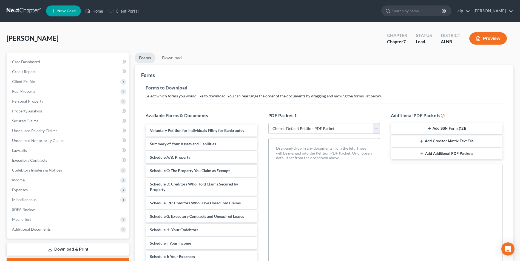
click at [377, 129] on select "Choose Default Petition PDF Packet Complete Bankruptcy Petition (all forms and …" at bounding box center [324, 128] width 112 height 11
select select "0"
click at [268, 123] on select "Choose Default Petition PDF Packet Complete Bankruptcy Petition (all forms and …" at bounding box center [324, 128] width 112 height 11
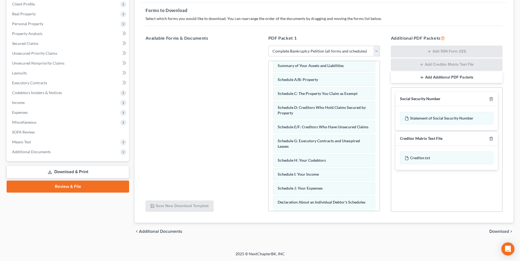
scroll to position [175, 0]
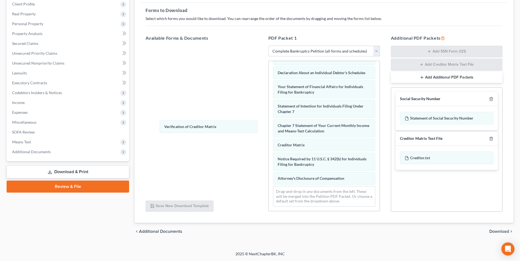
drag, startPoint x: 290, startPoint y: 145, endPoint x: 167, endPoint y: 121, distance: 124.8
click at [269, 123] on div "Verification of Creditor Matrix Voluntary Petition for Individuals Filing for B…" at bounding box center [324, 58] width 111 height 305
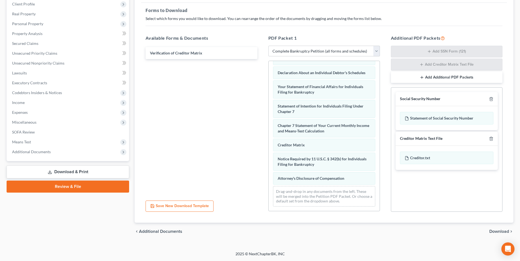
click at [497, 230] on span "Download" at bounding box center [499, 232] width 20 height 4
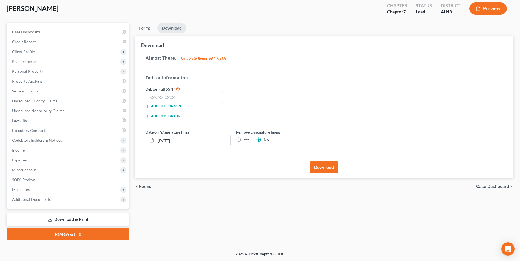
scroll to position [30, 0]
click at [191, 100] on input "text" at bounding box center [185, 97] width 78 height 11
type input "418-35-8917"
click at [329, 166] on button "Download" at bounding box center [324, 168] width 29 height 12
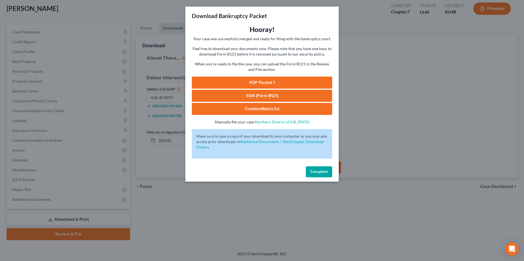
click at [258, 82] on link "PDF Packet 1" at bounding box center [262, 83] width 140 height 12
click at [318, 170] on span "Complete!" at bounding box center [319, 172] width 18 height 5
